Goal: Check status

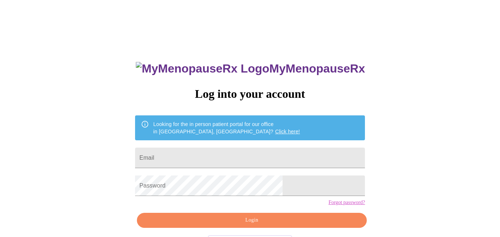
scroll to position [27, 0]
